Goal: Task Accomplishment & Management: Complete application form

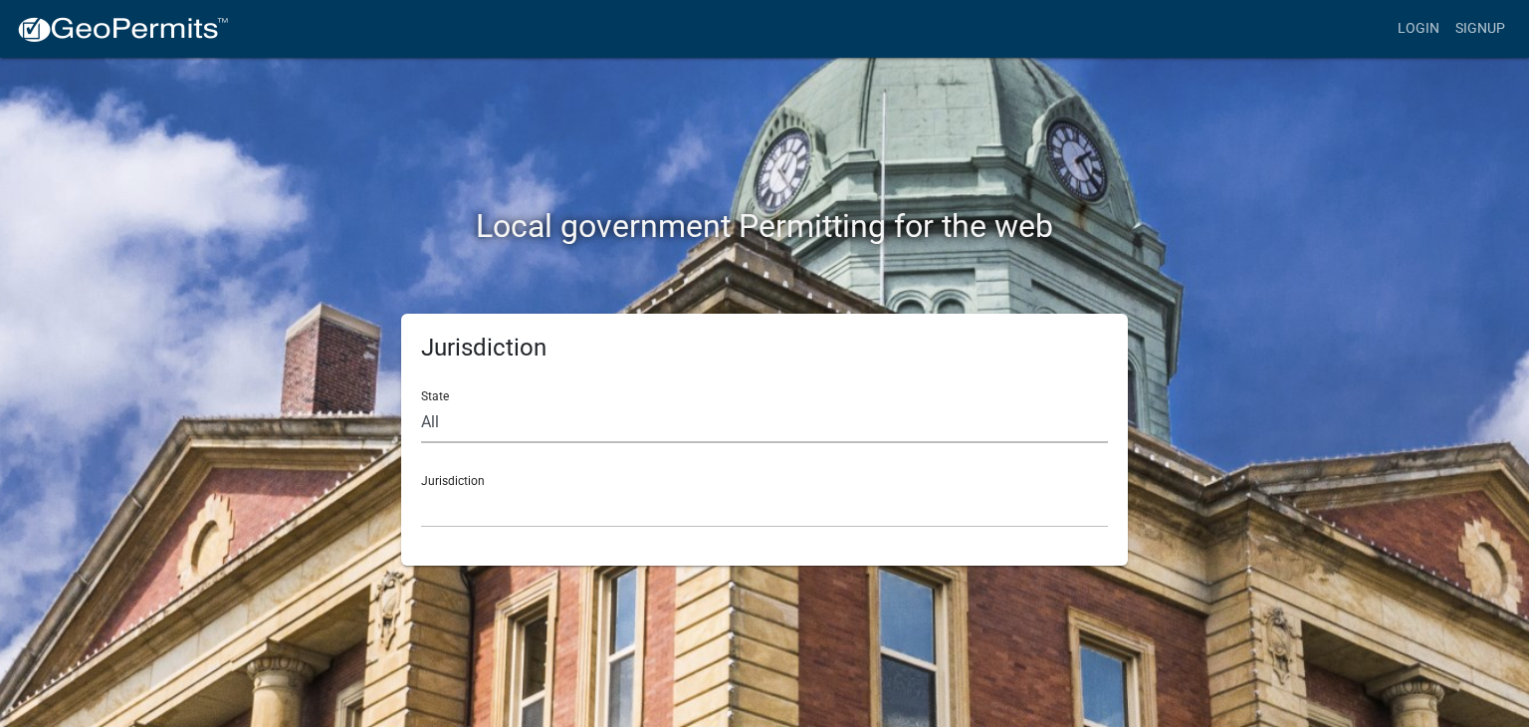
click at [478, 426] on select "All [US_STATE] [US_STATE] [US_STATE] [US_STATE] [US_STATE] [US_STATE] [US_STATE…" at bounding box center [764, 422] width 687 height 41
click at [1410, 35] on link "Login" at bounding box center [1419, 29] width 58 height 38
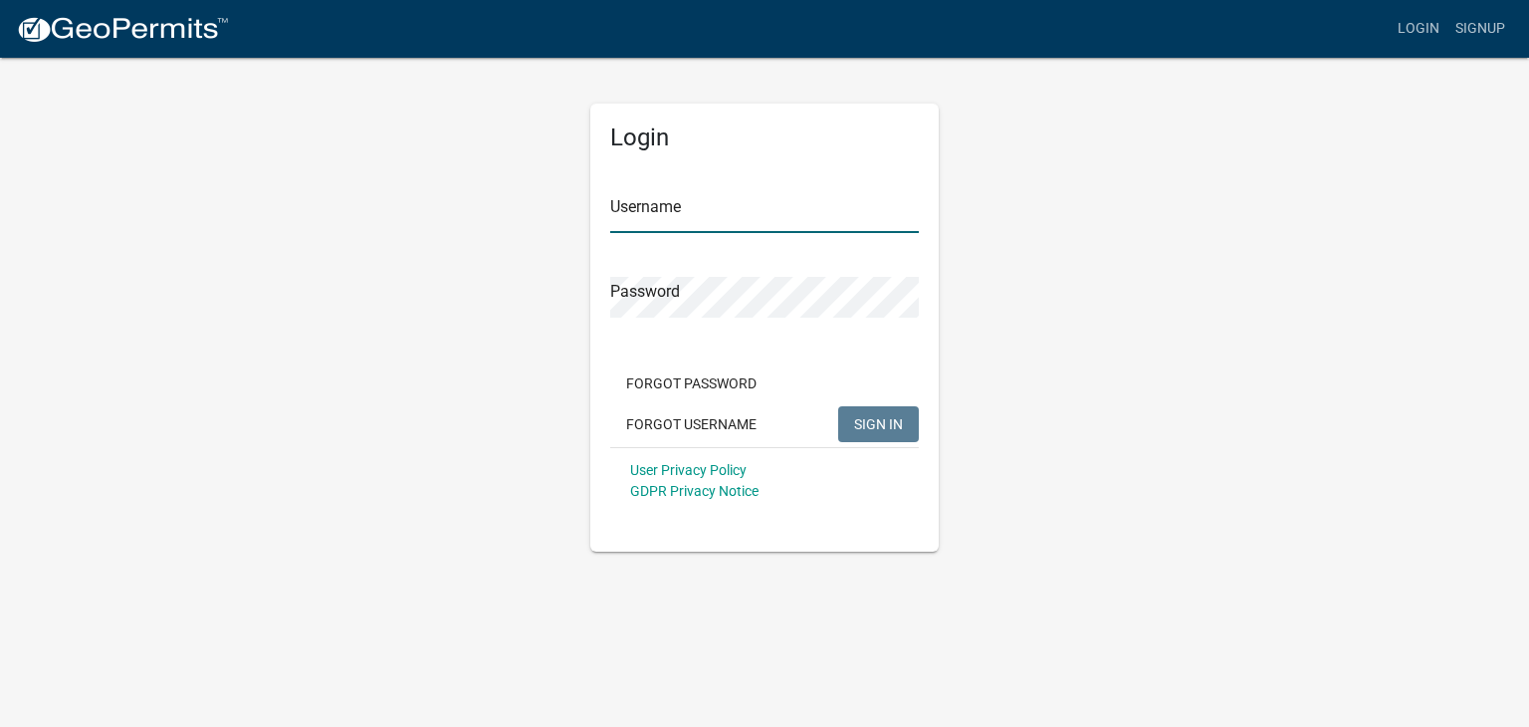
type input "jakridgeranch"
click at [873, 423] on span "SIGN IN" at bounding box center [878, 423] width 49 height 16
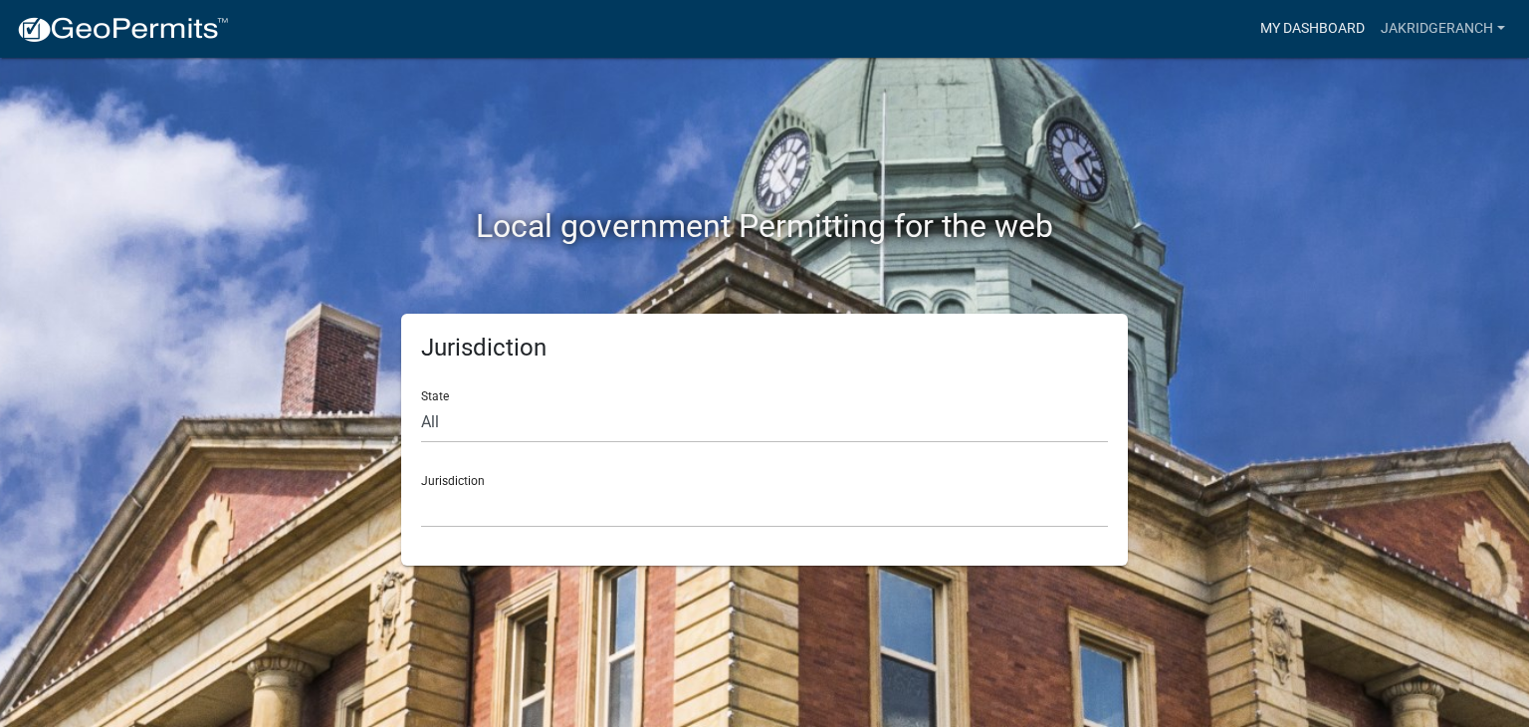
click at [1316, 27] on link "My Dashboard" at bounding box center [1312, 29] width 120 height 38
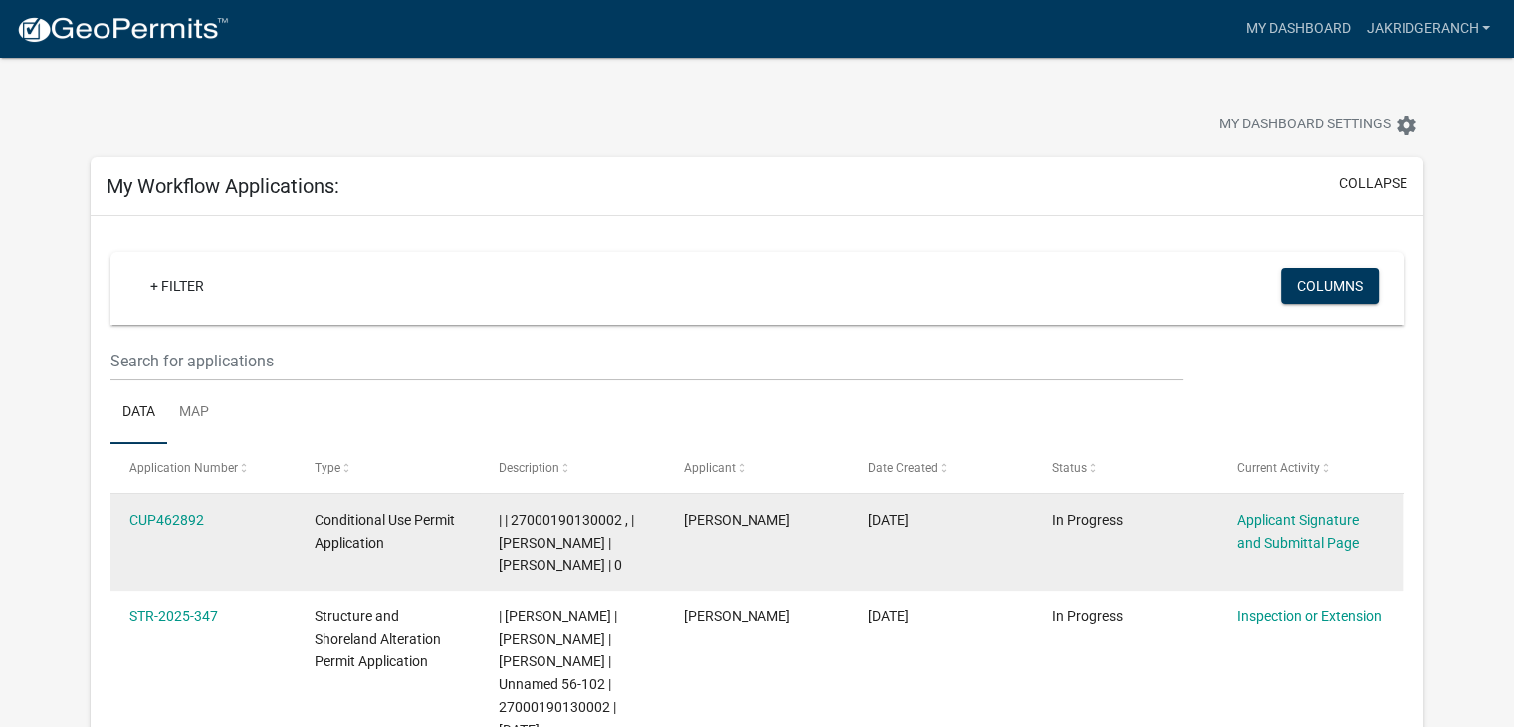
click at [378, 554] on div "Conditional Use Permit Application" at bounding box center [388, 532] width 146 height 46
click at [143, 516] on link "CUP462892" at bounding box center [166, 520] width 75 height 16
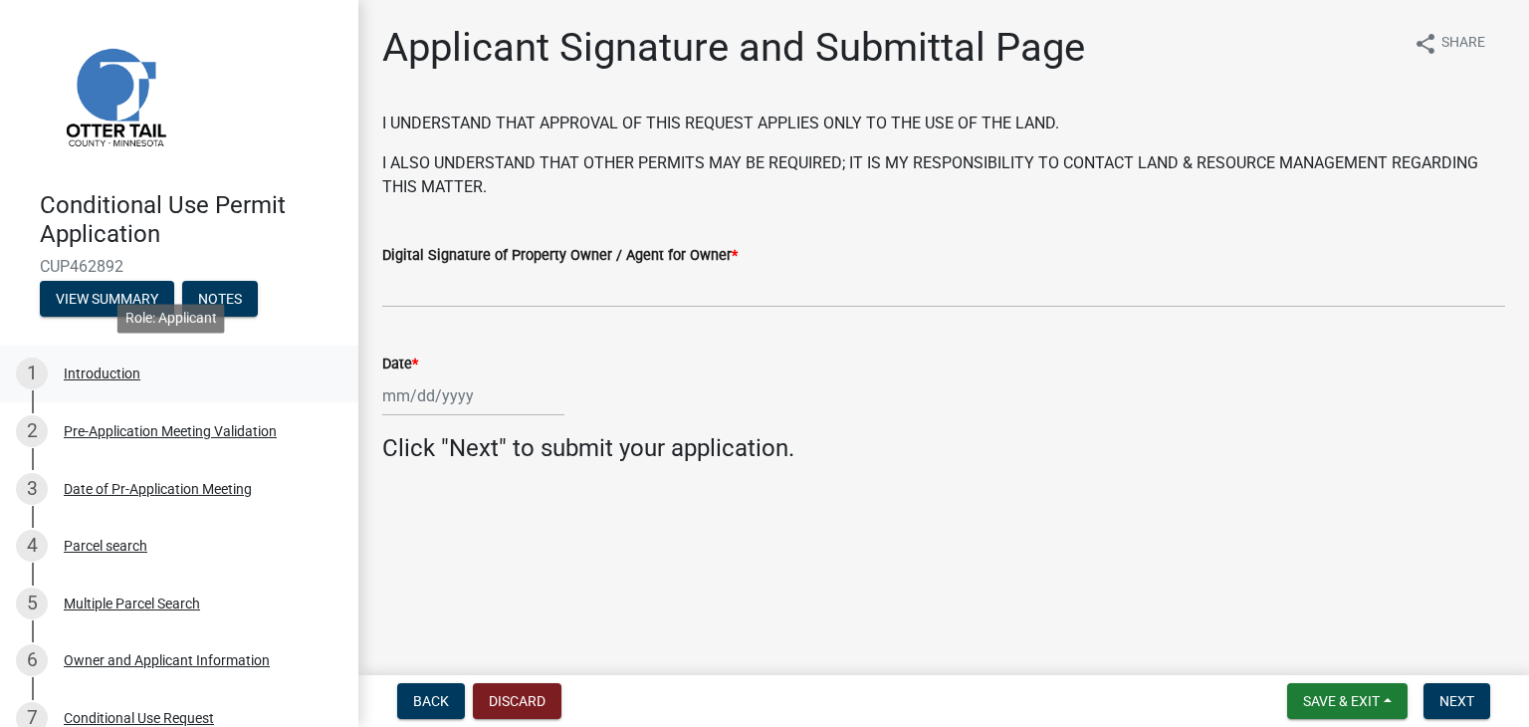
click at [97, 380] on div "Introduction" at bounding box center [102, 373] width 77 height 14
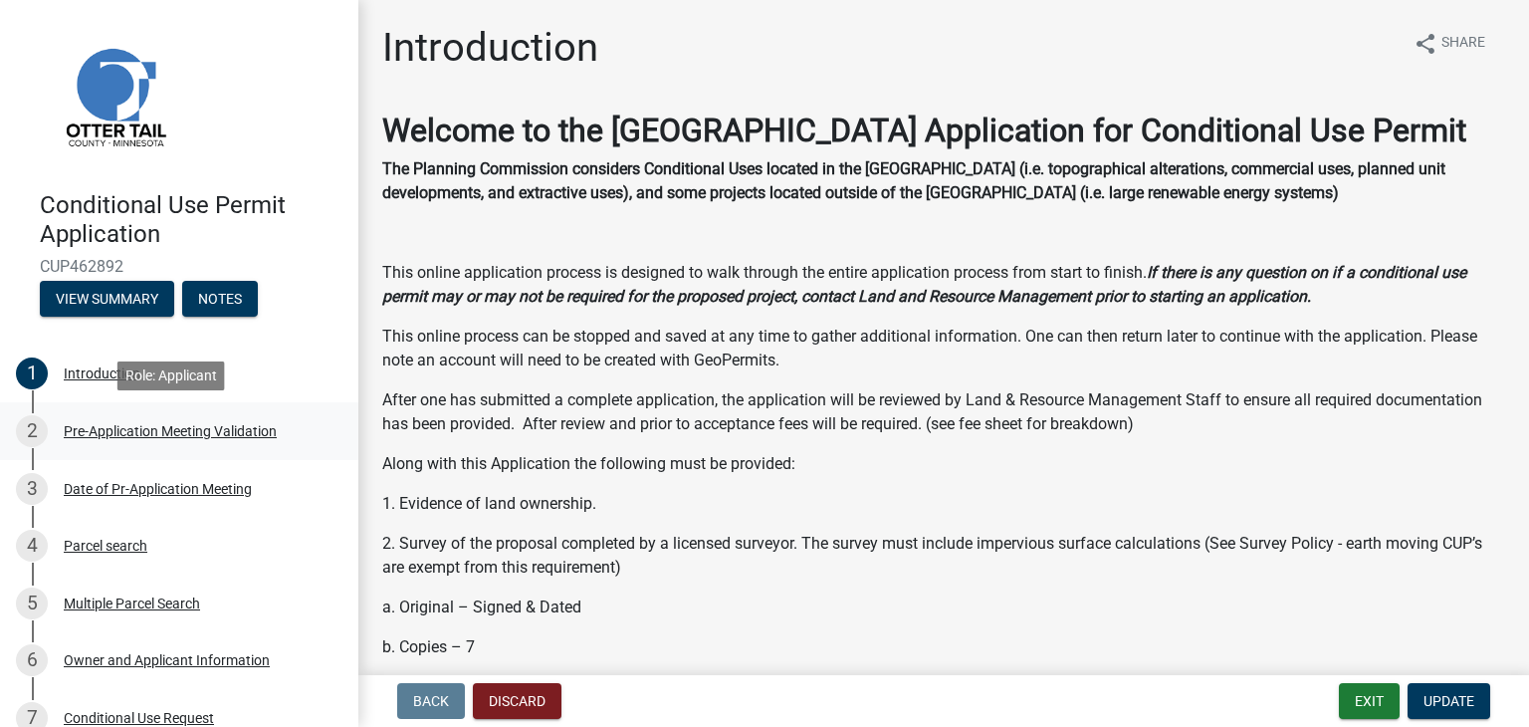
click at [124, 427] on div "Pre-Application Meeting Validation" at bounding box center [170, 431] width 213 height 14
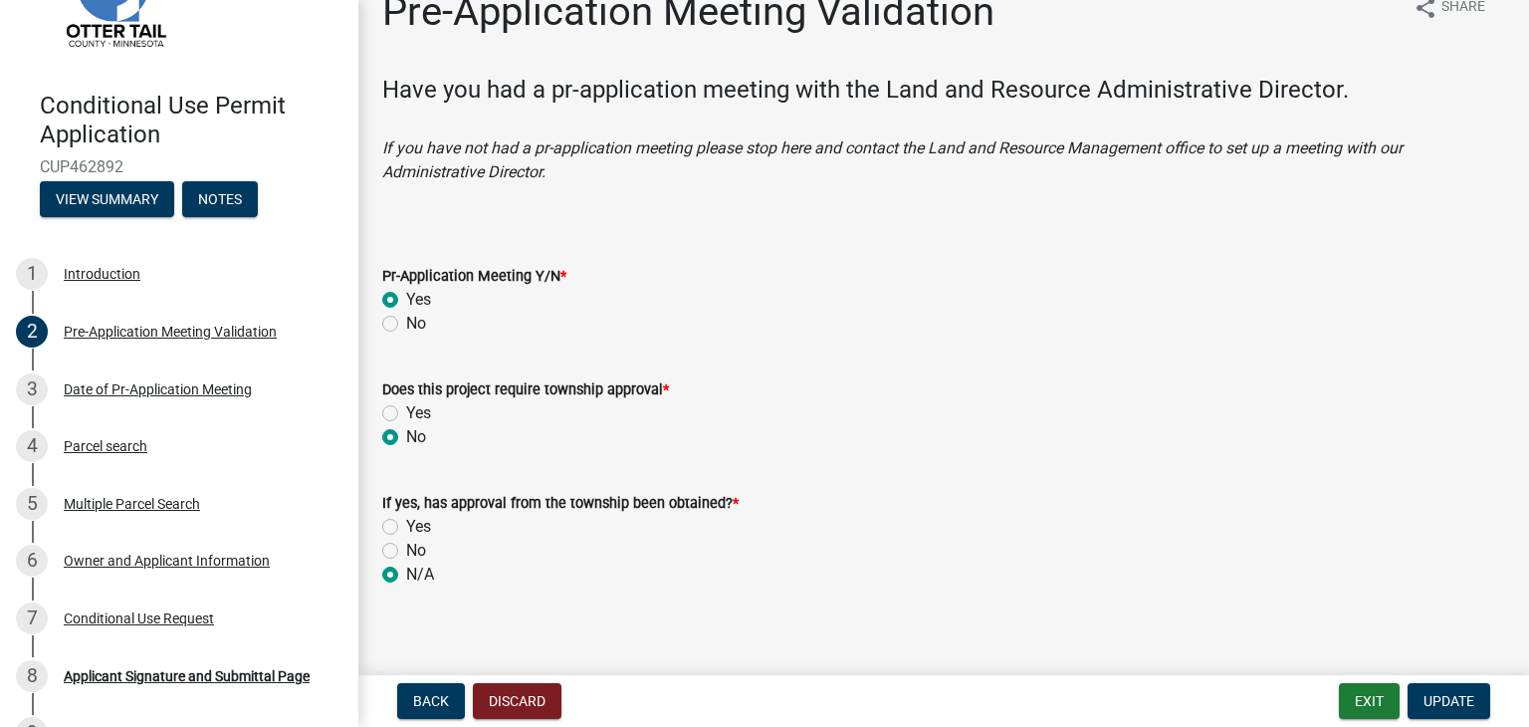
scroll to position [51, 0]
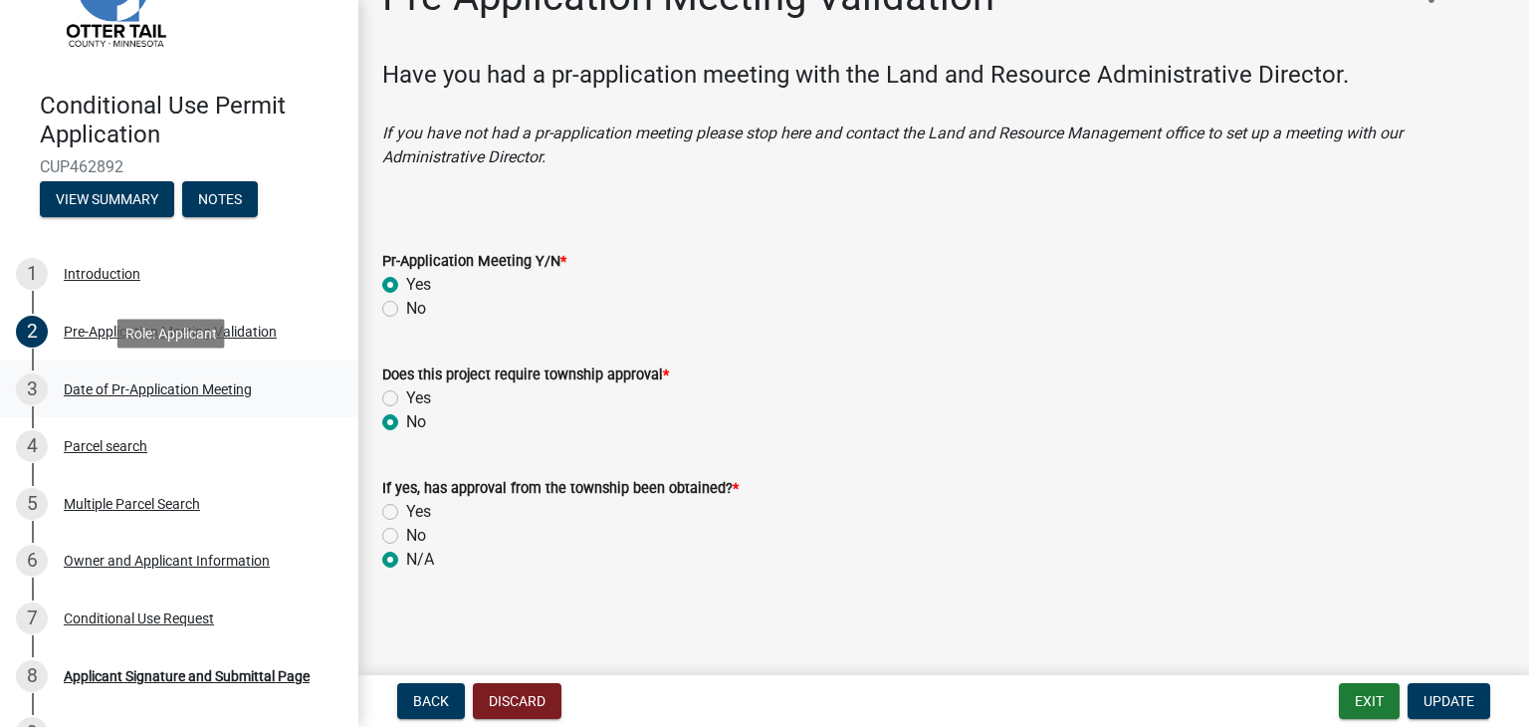
click at [109, 388] on div "Date of Pr-Application Meeting" at bounding box center [158, 389] width 188 height 14
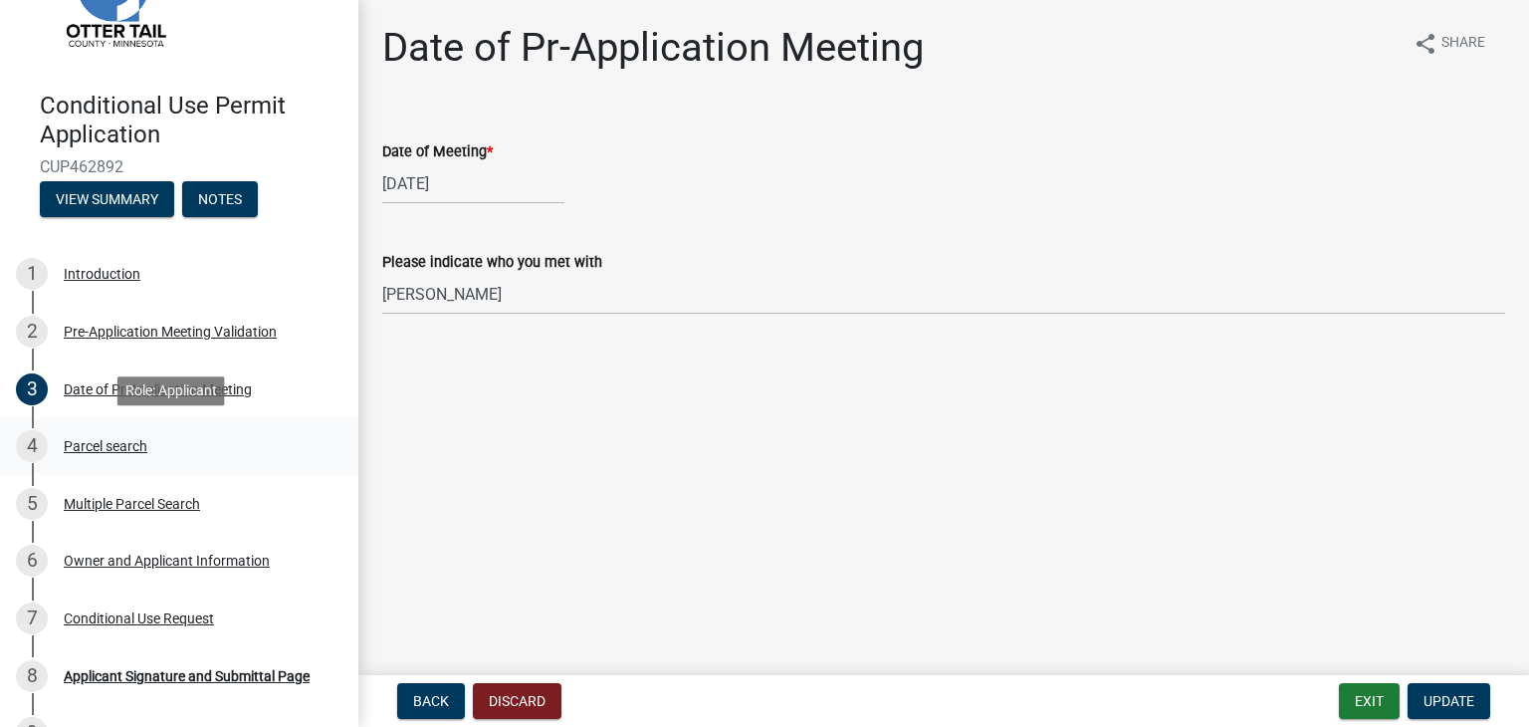
click at [105, 447] on div "Parcel search" at bounding box center [106, 446] width 84 height 14
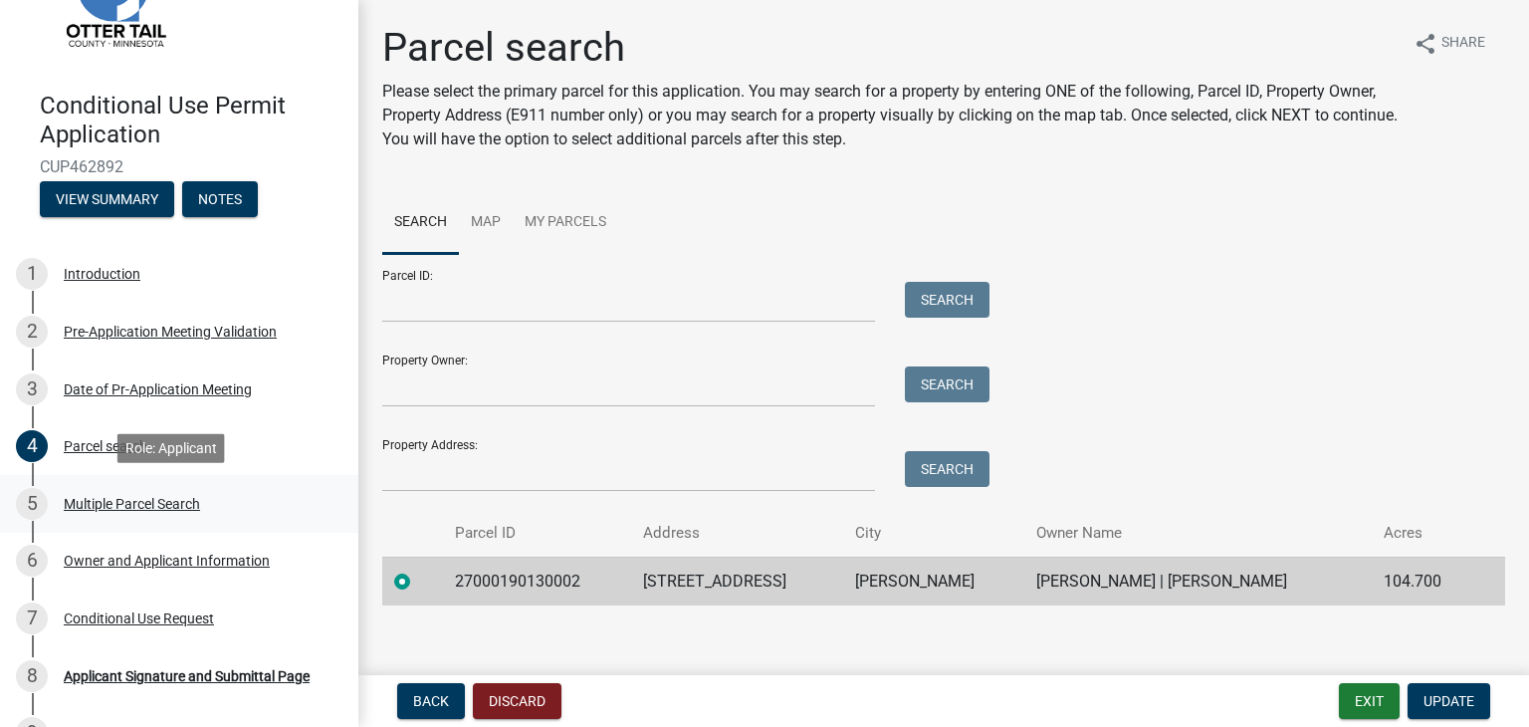
click at [131, 509] on div "Multiple Parcel Search" at bounding box center [132, 504] width 136 height 14
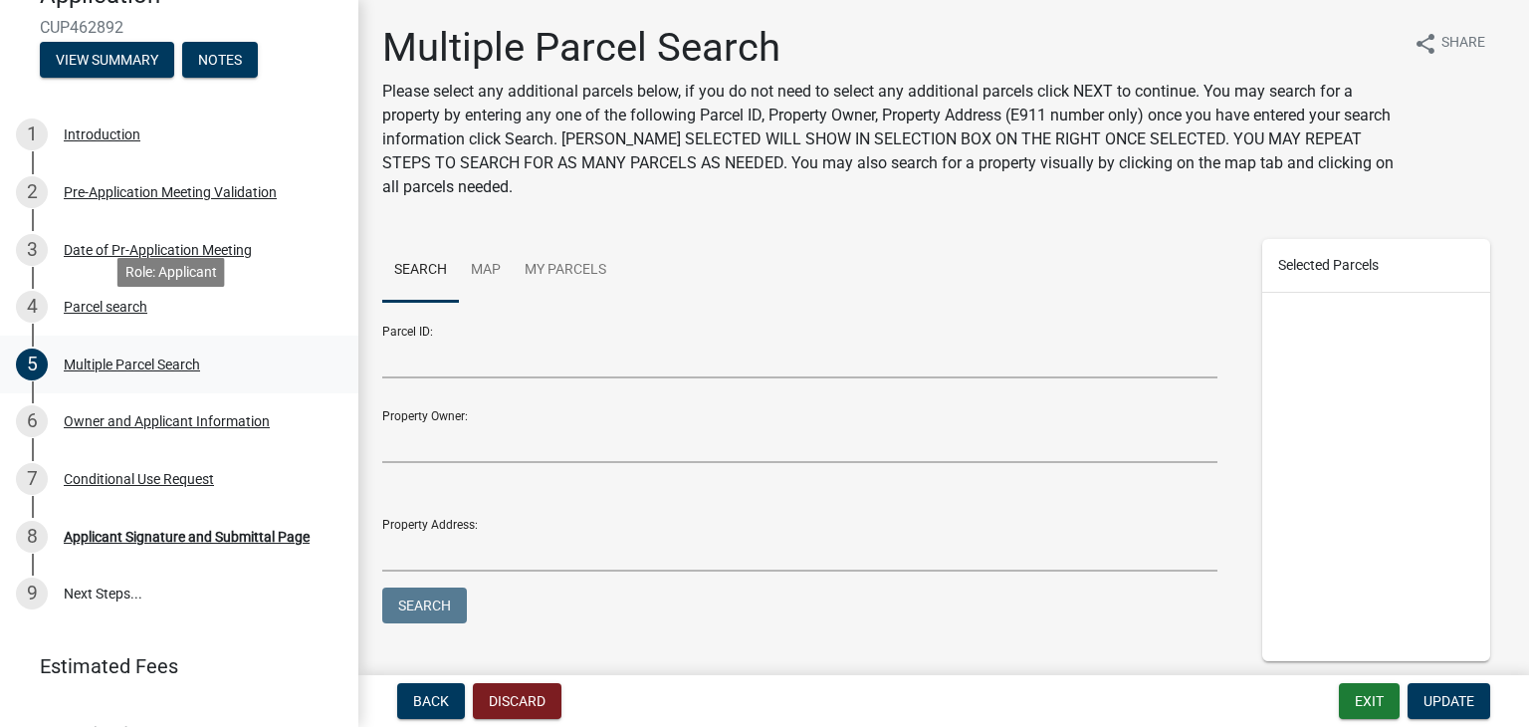
scroll to position [275, 0]
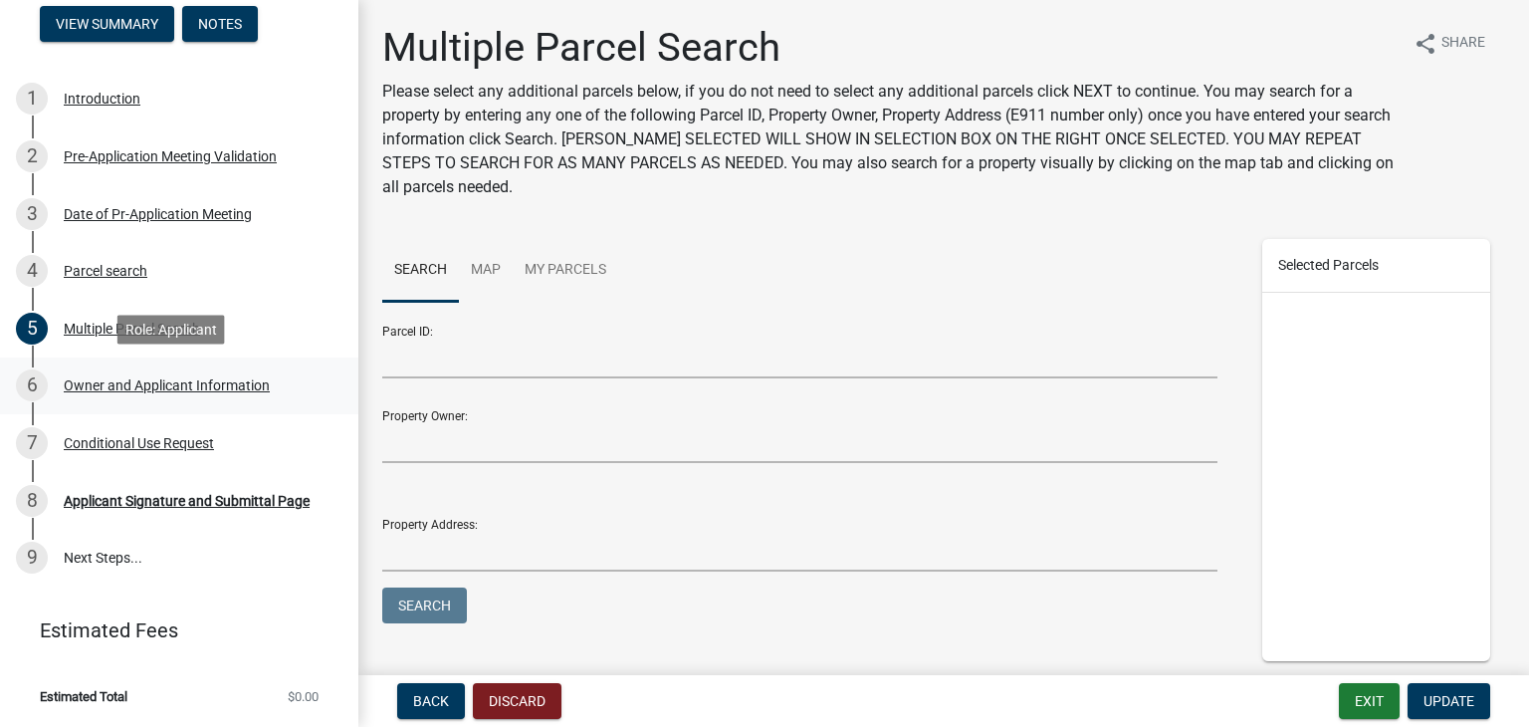
click at [108, 385] on div "Owner and Applicant Information" at bounding box center [167, 385] width 206 height 14
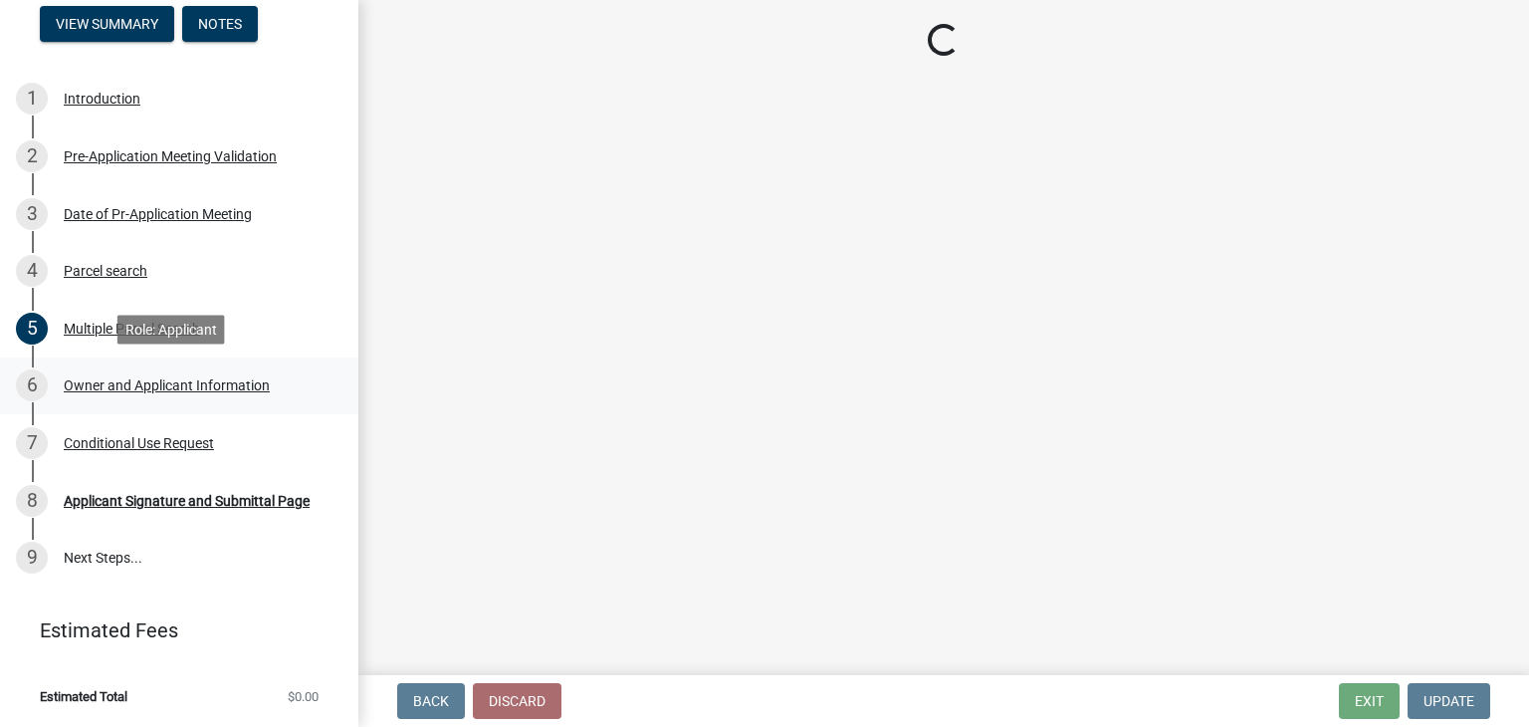
select select "8eb33e25-b777-401d-8aef-48673f52e970"
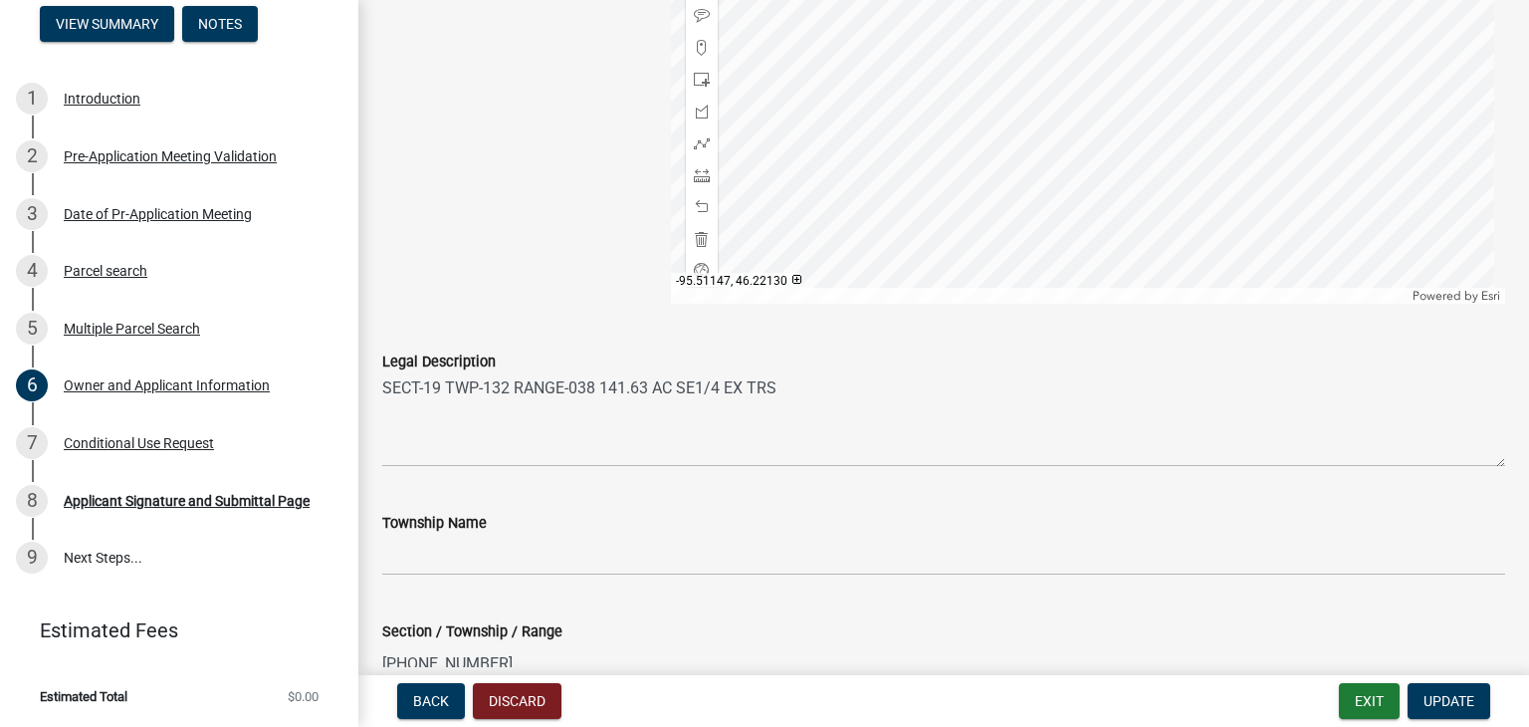
scroll to position [2131, 0]
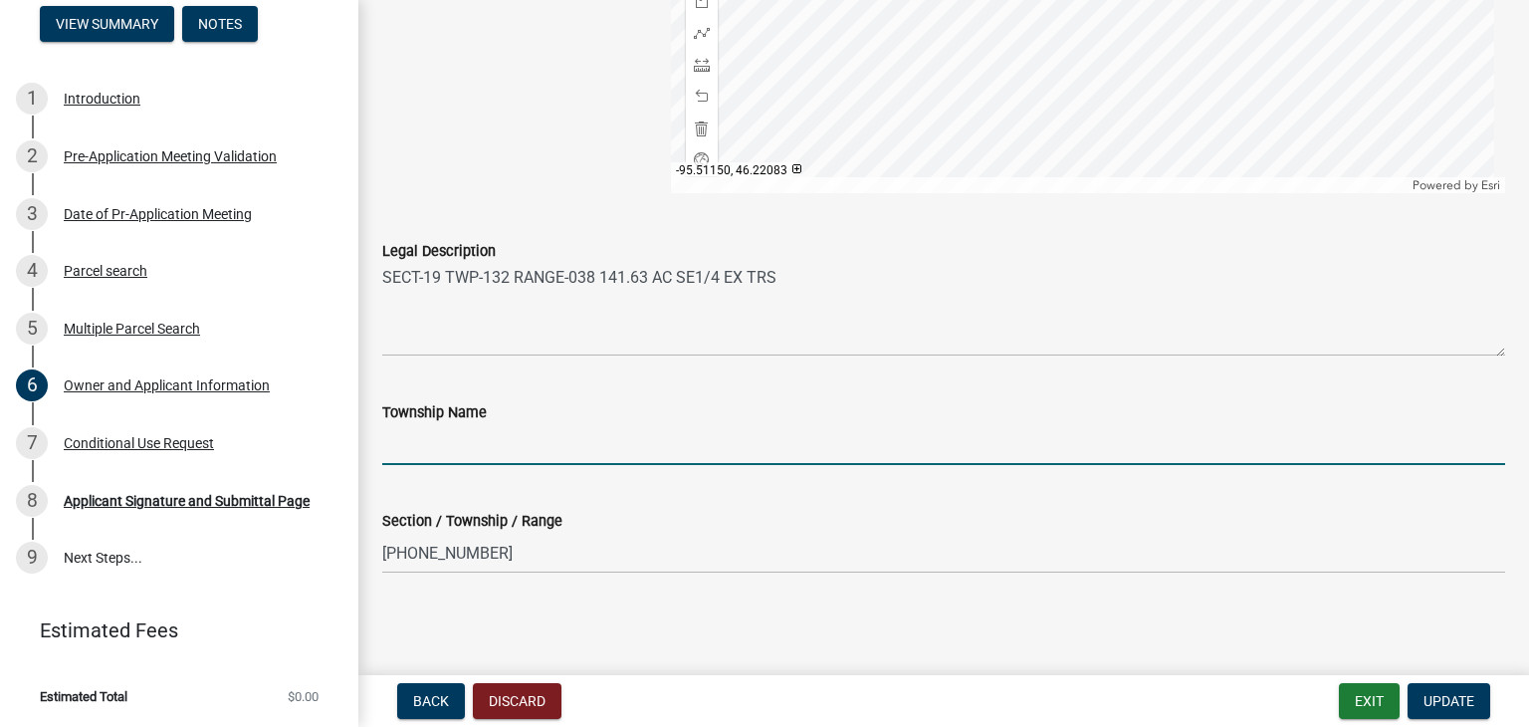
click at [459, 453] on input "Township Name" at bounding box center [943, 444] width 1123 height 41
type input "[PERSON_NAME]"
drag, startPoint x: 1449, startPoint y: 699, endPoint x: 1393, endPoint y: 667, distance: 64.2
click at [1448, 699] on span "Update" at bounding box center [1449, 701] width 51 height 16
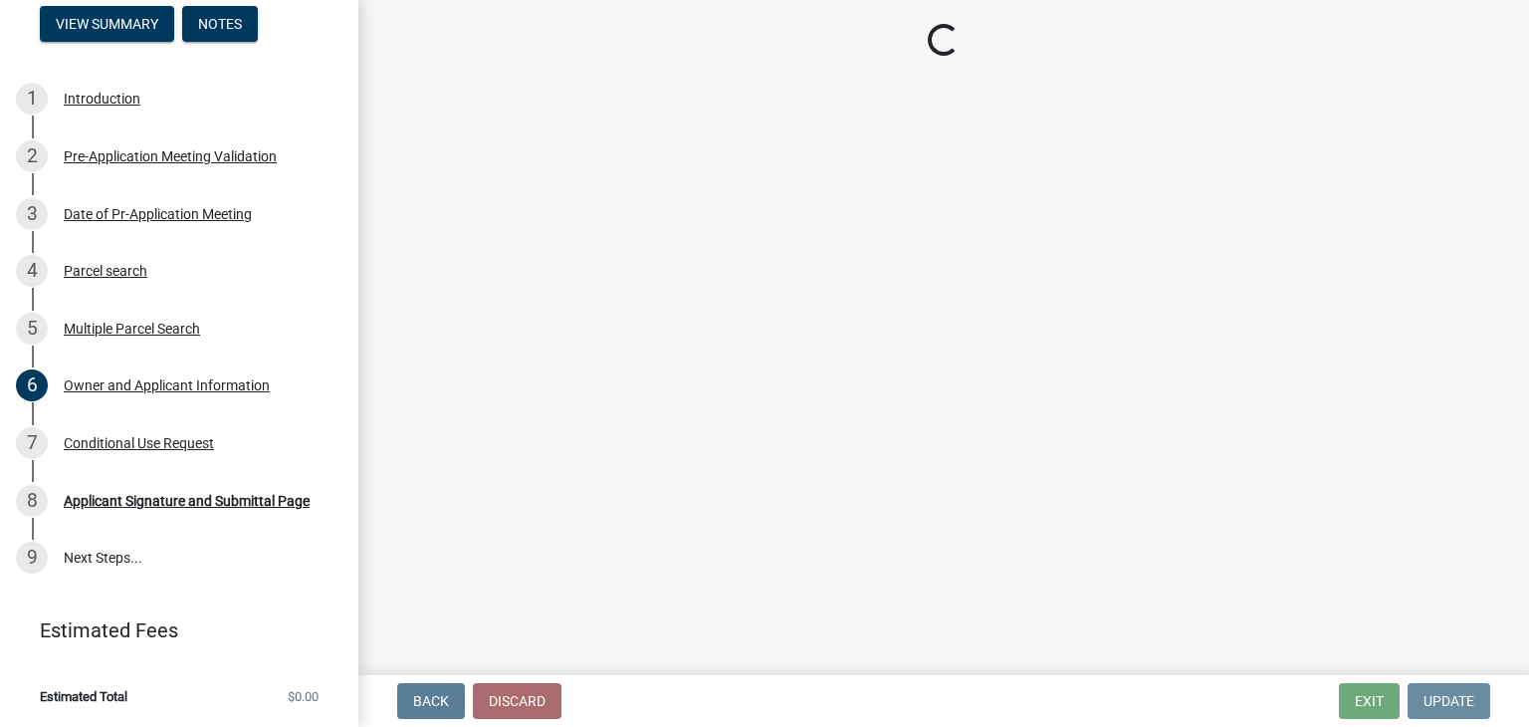
scroll to position [0, 0]
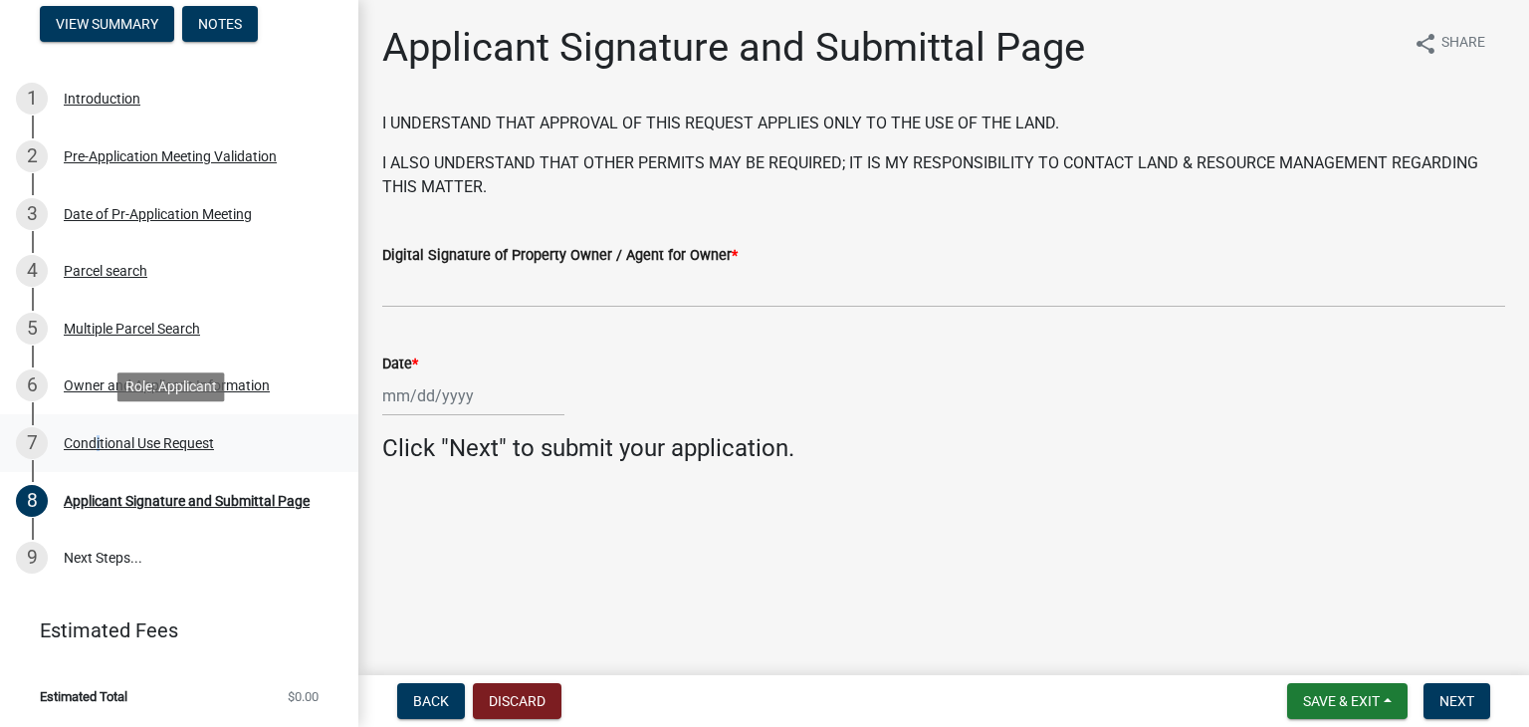
click at [92, 443] on div "Conditional Use Request" at bounding box center [139, 443] width 150 height 14
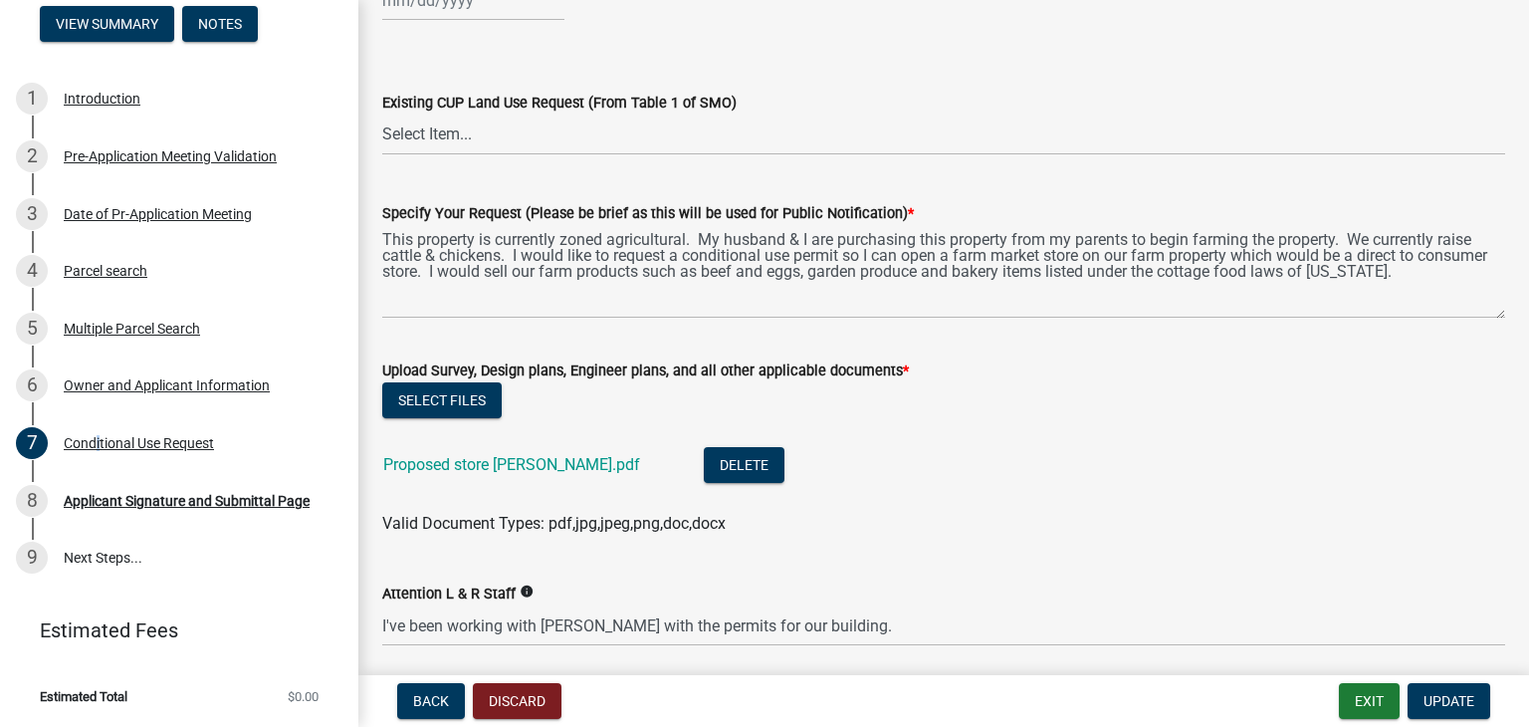
scroll to position [1367, 0]
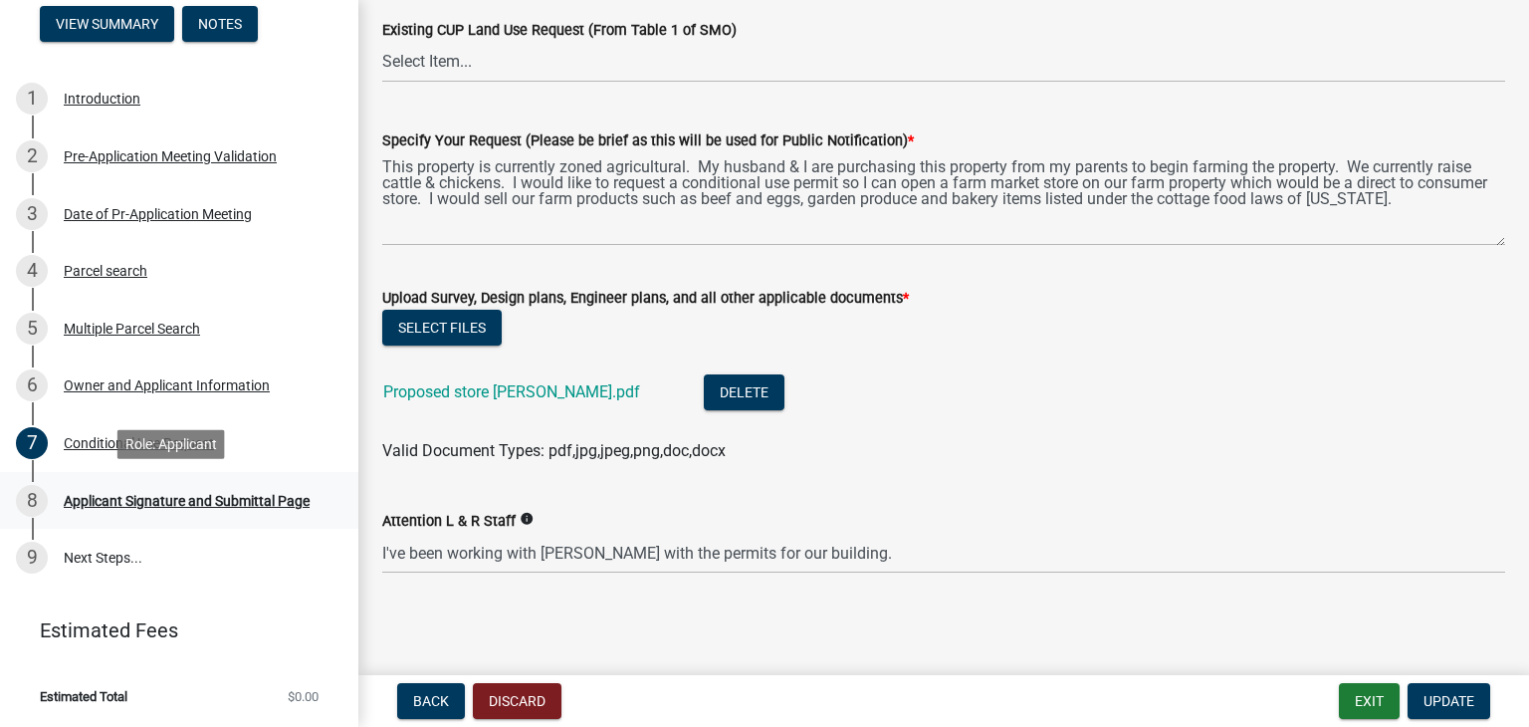
click at [207, 497] on div "Applicant Signature and Submittal Page" at bounding box center [187, 501] width 246 height 14
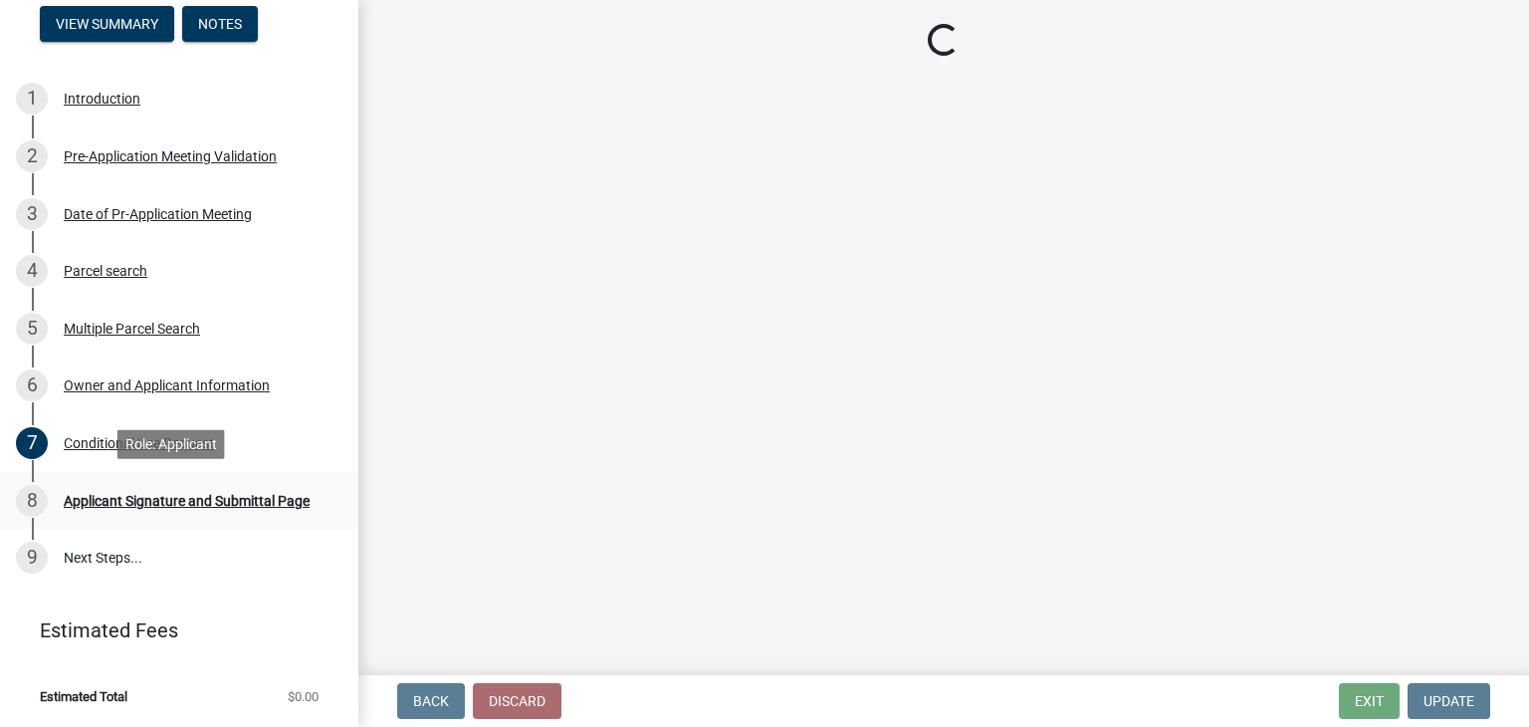
scroll to position [0, 0]
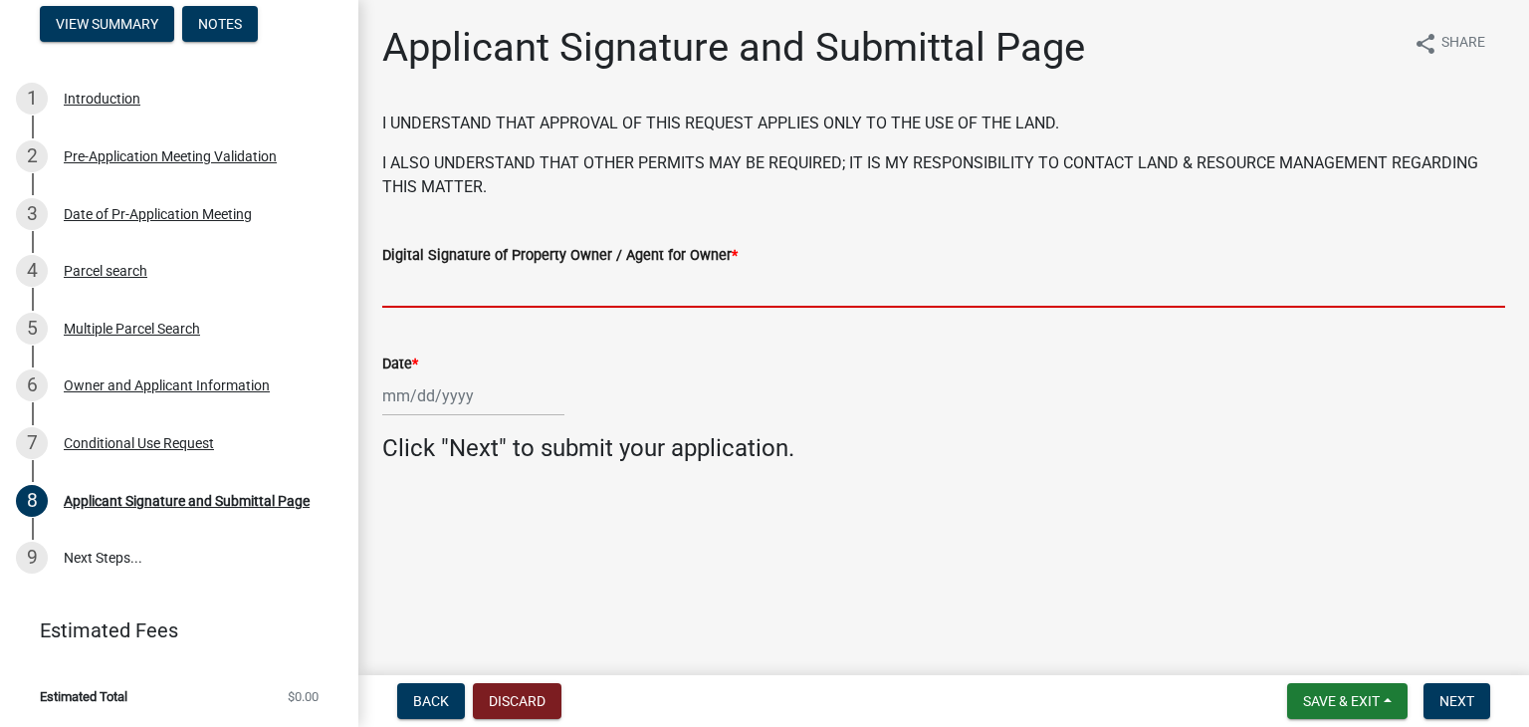
click at [421, 301] on input "Digital Signature of Property Owner / Agent for Owner *" at bounding box center [943, 287] width 1123 height 41
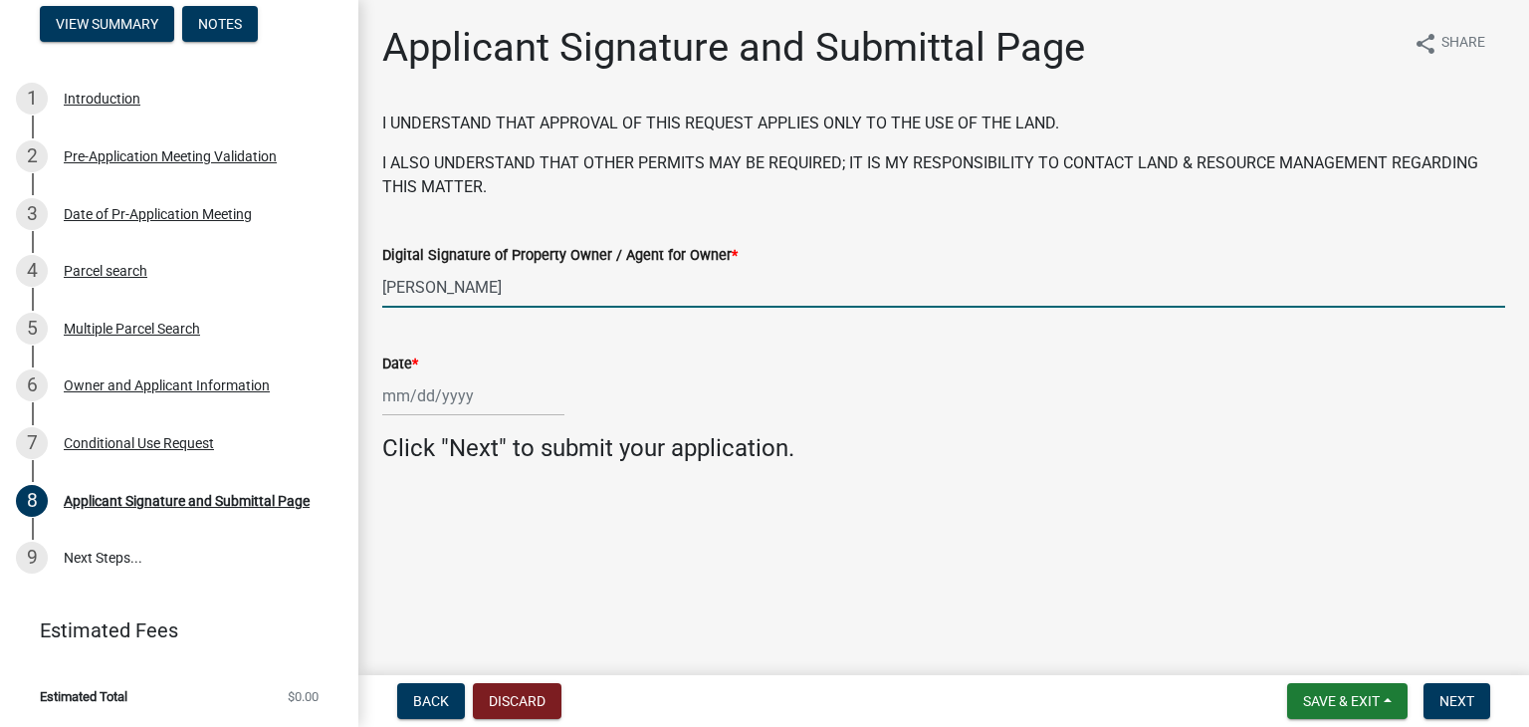
type input "[PERSON_NAME]"
select select "8"
select select "2025"
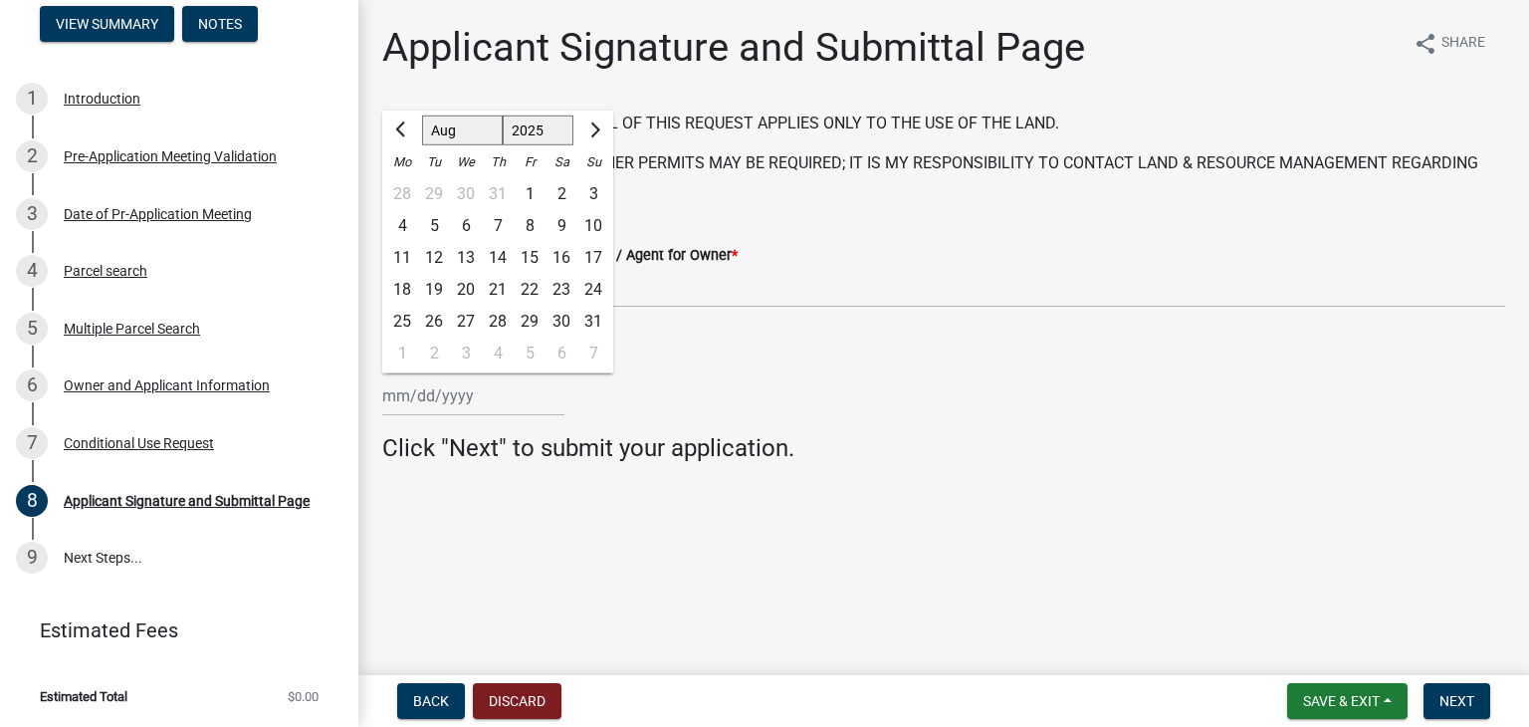
click at [789, 384] on div "[PERSON_NAME] Feb Mar Apr [PERSON_NAME][DATE] Oct Nov [DATE] 1526 1527 1528 152…" at bounding box center [943, 395] width 1123 height 41
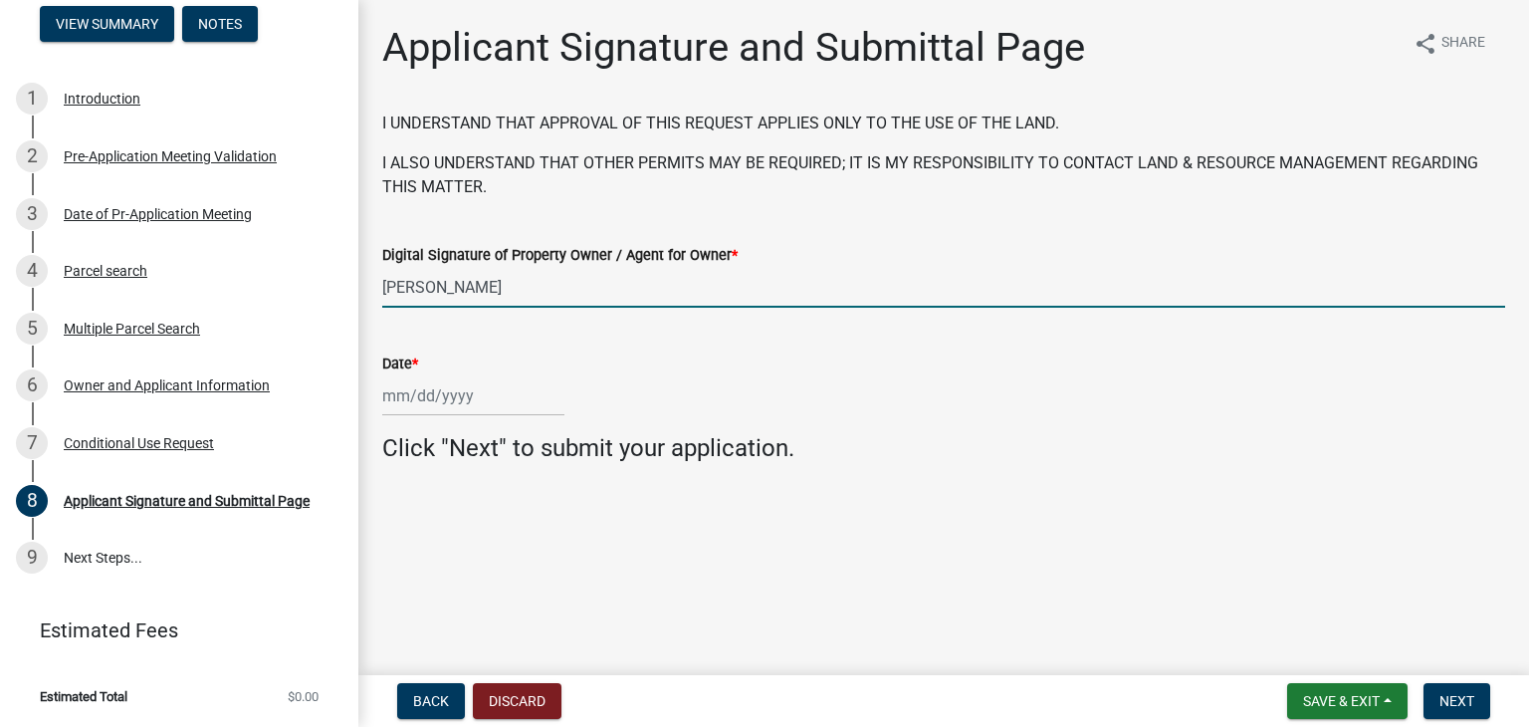
click at [546, 286] on input "[PERSON_NAME]" at bounding box center [943, 287] width 1123 height 41
type input "[PERSON_NAME] & [PERSON_NAME]"
click at [423, 395] on div at bounding box center [473, 395] width 182 height 41
select select "8"
select select "2025"
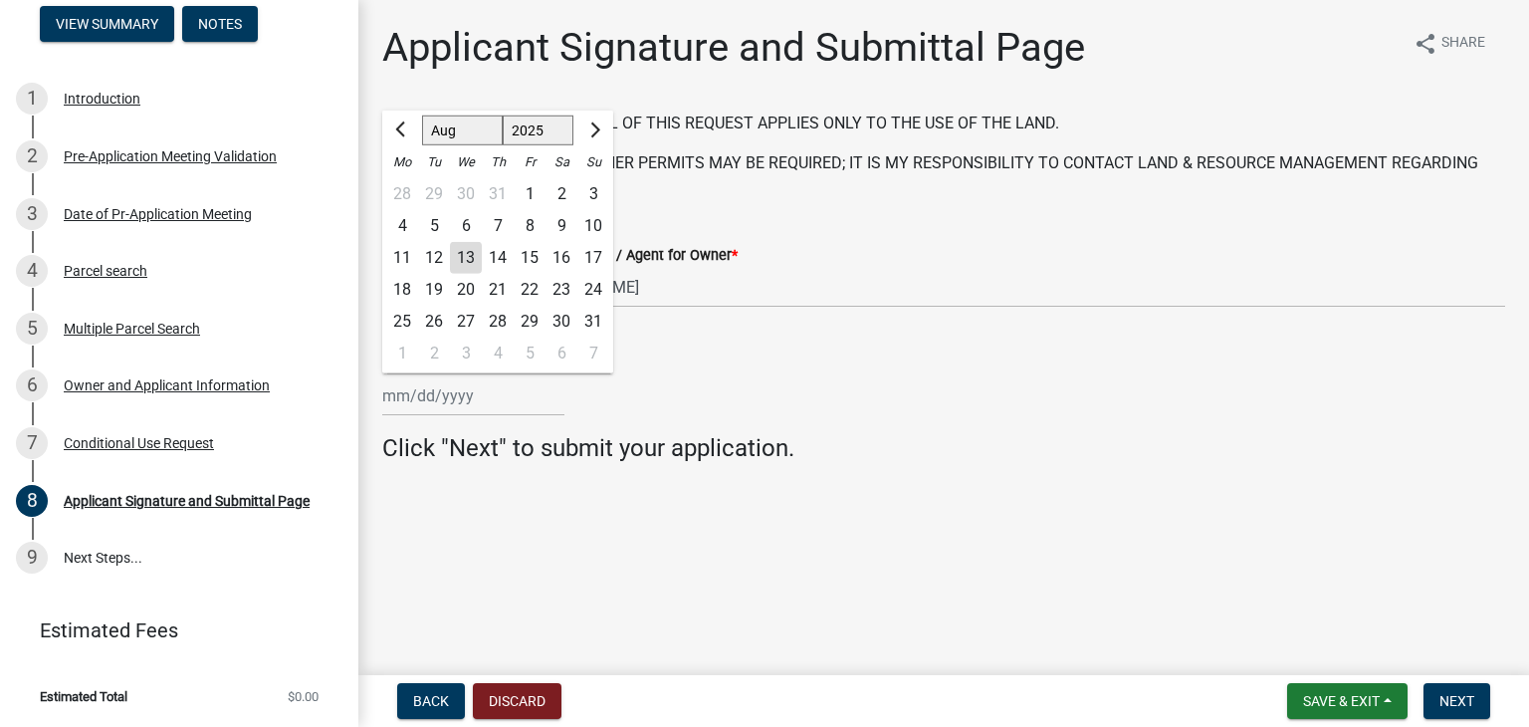
click at [469, 254] on div "13" at bounding box center [466, 258] width 32 height 32
type input "[DATE]"
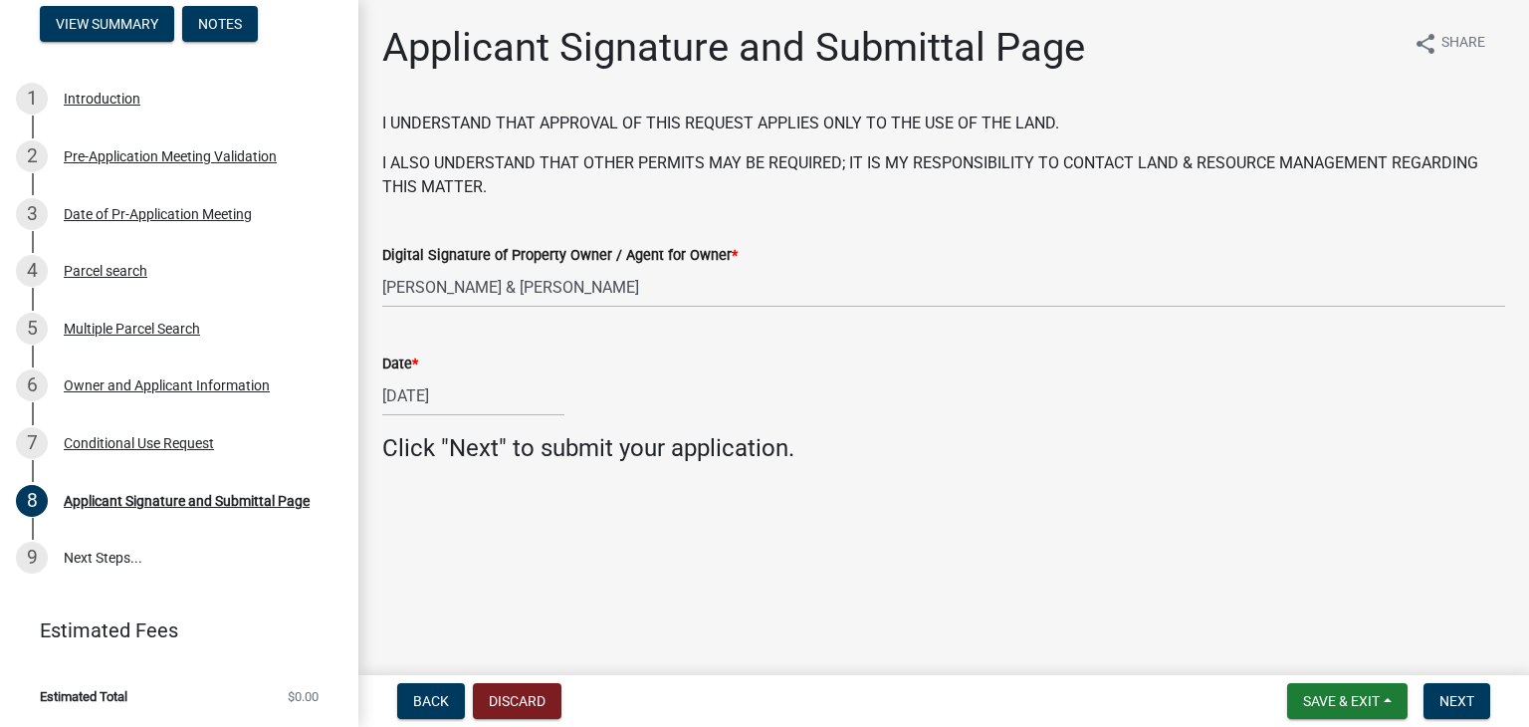
click at [889, 535] on main "Applicant Signature and Submittal Page share Share I UNDERSTAND THAT APPROVAL O…" at bounding box center [943, 333] width 1171 height 667
click at [1452, 693] on span "Next" at bounding box center [1457, 701] width 35 height 16
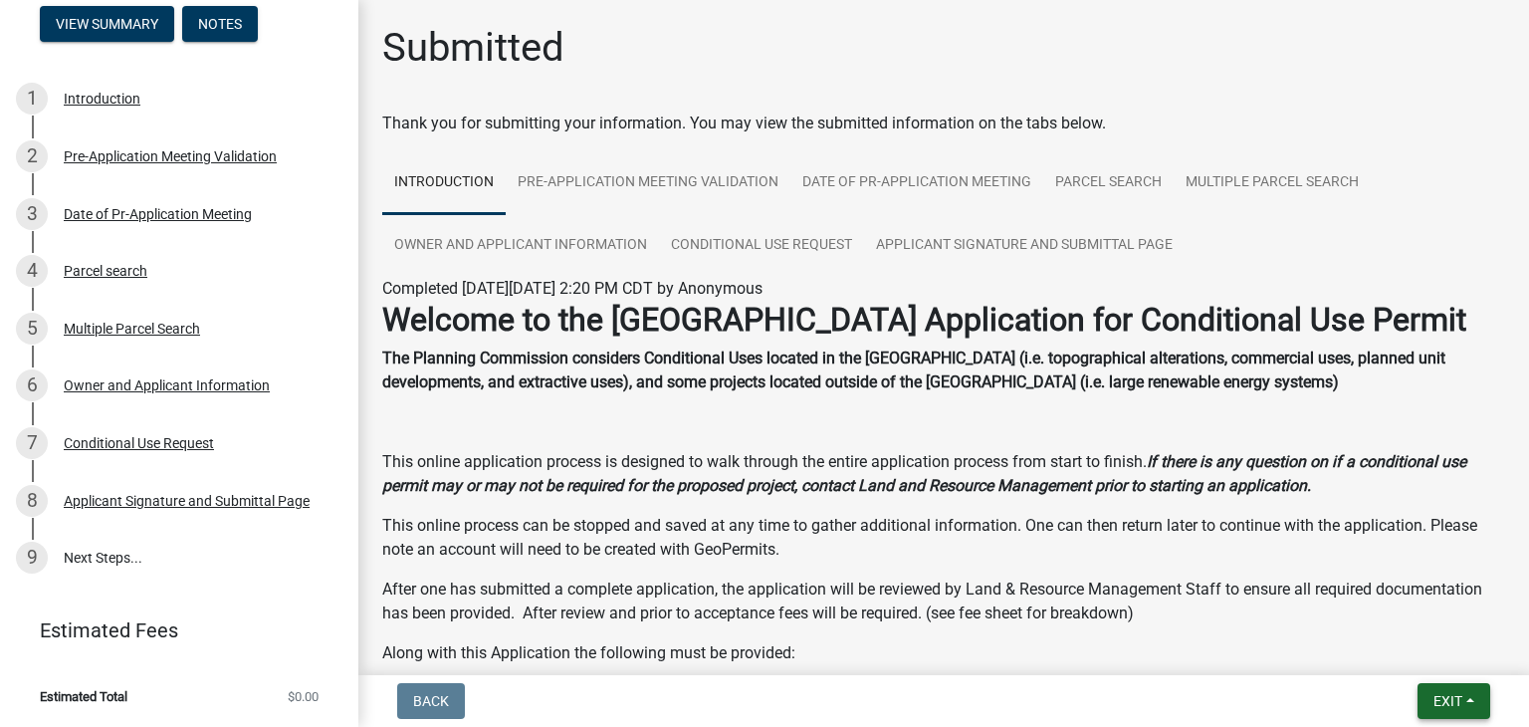
click at [1439, 705] on span "Exit" at bounding box center [1448, 701] width 29 height 16
click at [1386, 654] on button "Save & Exit" at bounding box center [1411, 649] width 159 height 48
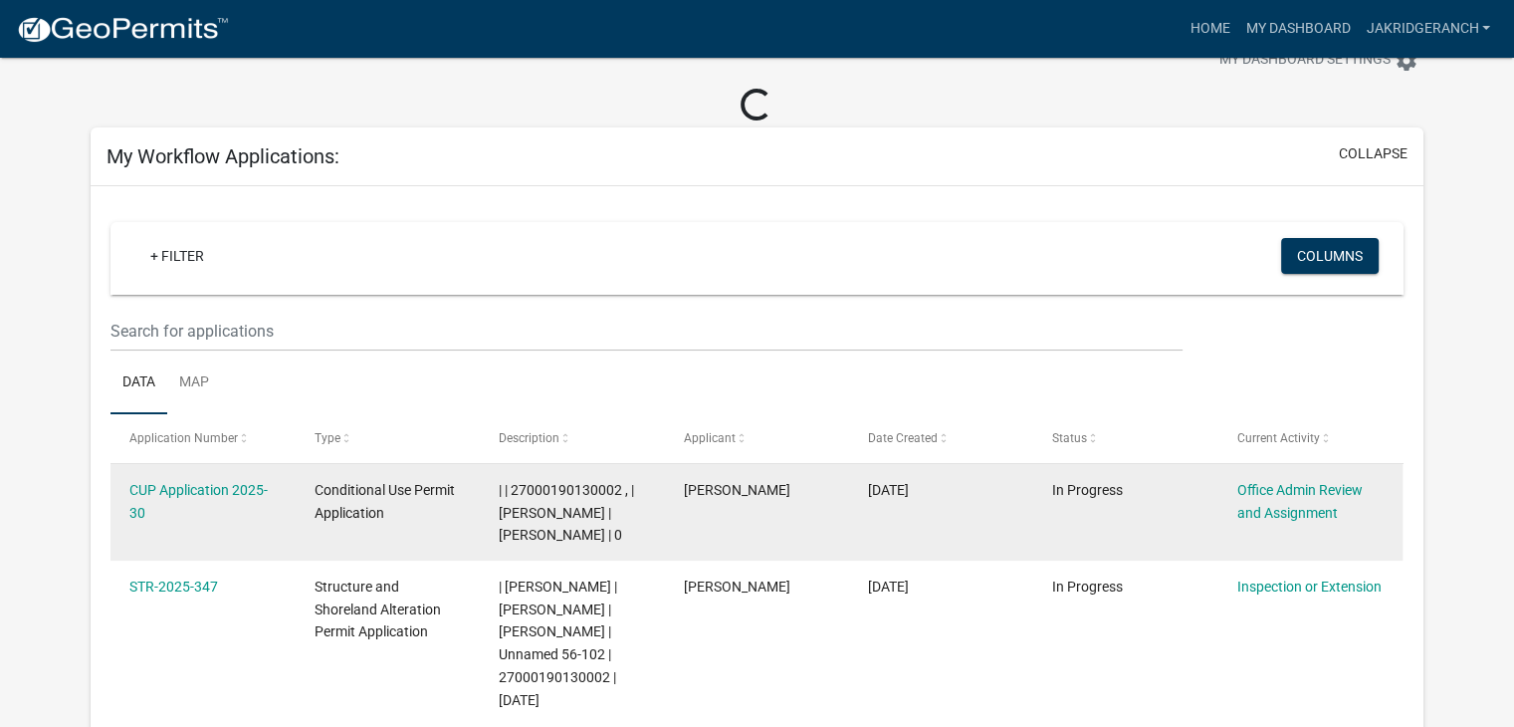
scroll to position [100, 0]
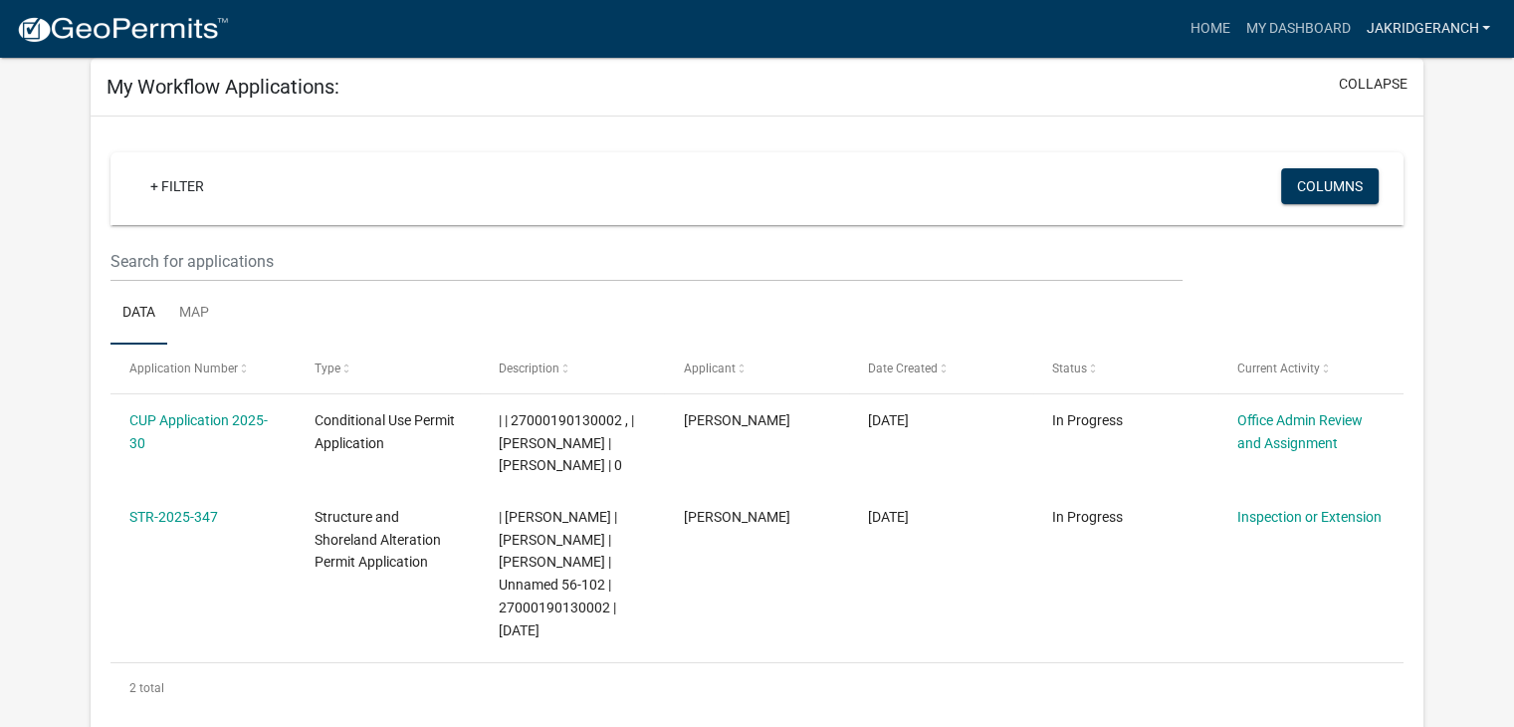
click at [1466, 30] on link "jakridgeranch" at bounding box center [1428, 29] width 140 height 38
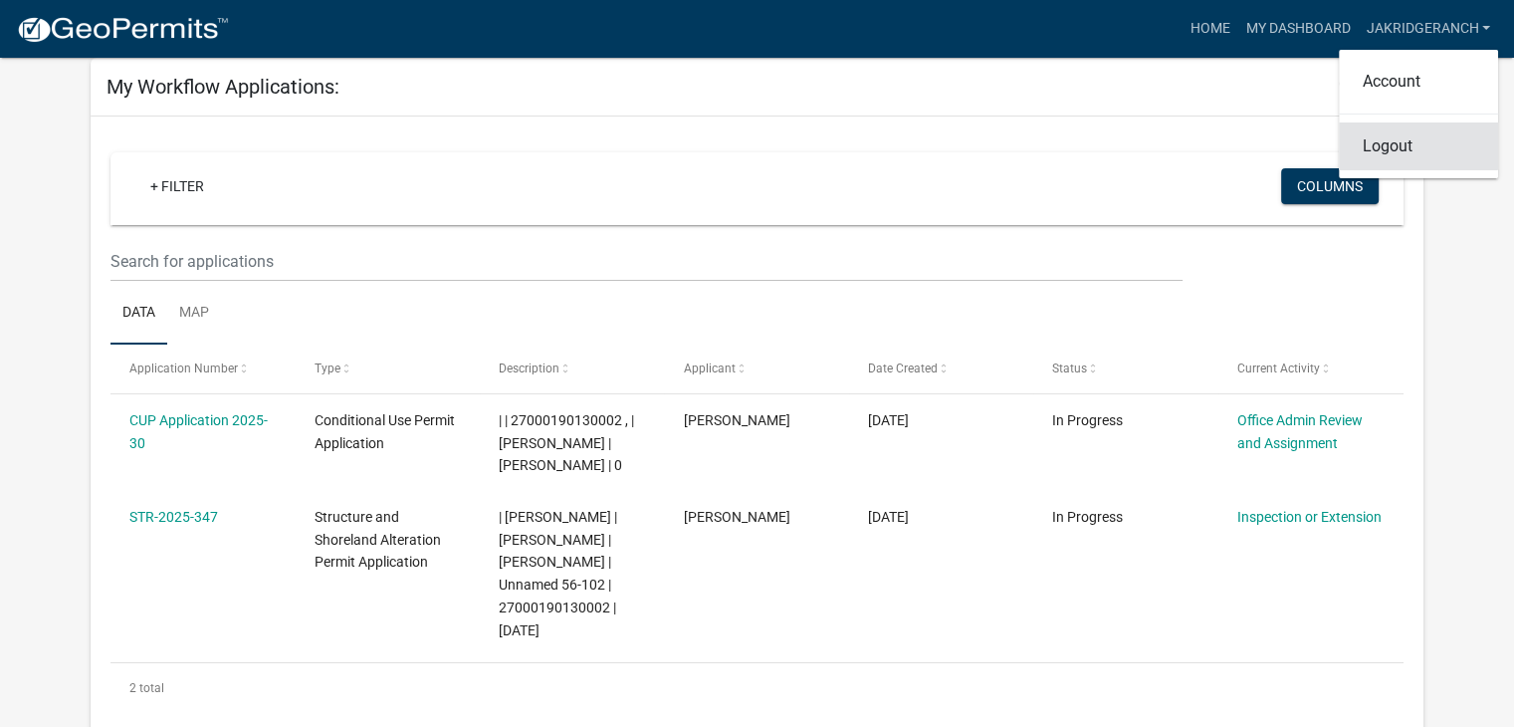
click at [1374, 152] on link "Logout" at bounding box center [1418, 146] width 159 height 48
